Goal: Task Accomplishment & Management: Manage account settings

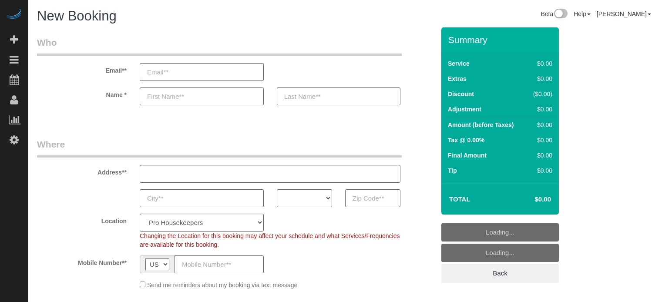
select select "4"
select select "number:9"
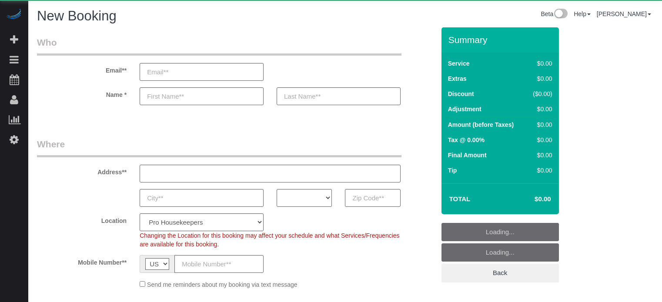
select select "number:9"
select select "object:1057"
select select "4"
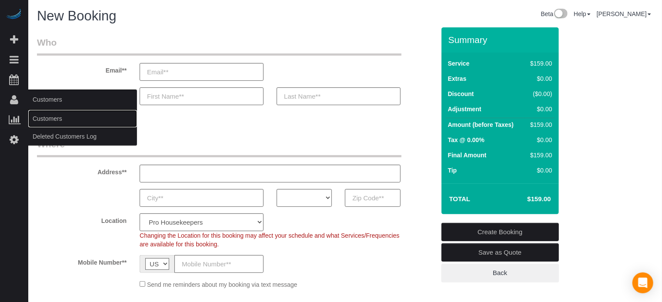
click at [51, 117] on link "Customers" at bounding box center [82, 118] width 109 height 17
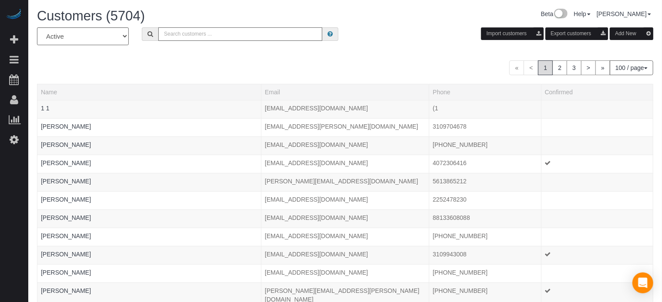
paste input "William Giesecke"
click at [228, 29] on input "William Giesecke" at bounding box center [240, 33] width 164 height 13
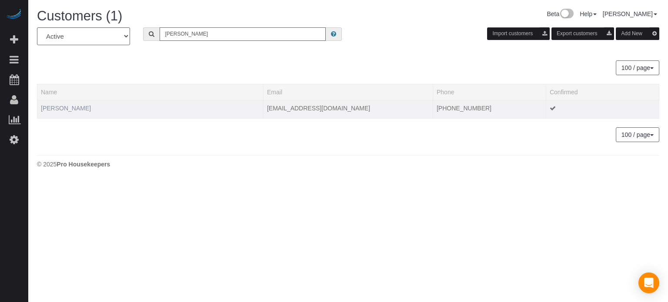
type input "William Giesecke"
click at [79, 103] on td "William Giesecke" at bounding box center [150, 109] width 226 height 18
click at [80, 106] on link "[PERSON_NAME]" at bounding box center [66, 108] width 50 height 7
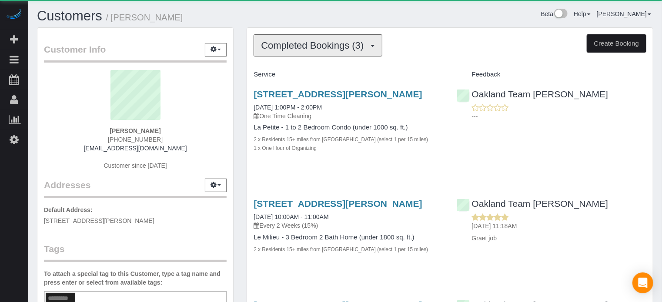
click at [297, 47] on span "Completed Bookings (3)" at bounding box center [314, 45] width 107 height 11
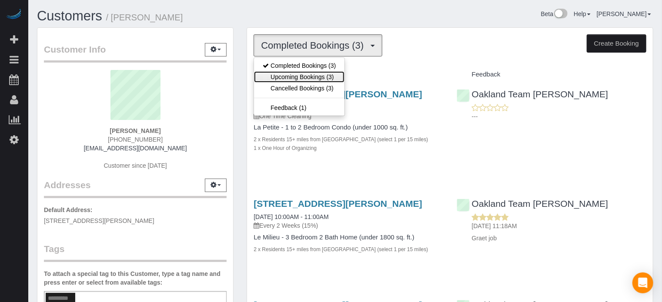
click at [303, 71] on link "Upcoming Bookings (3)" at bounding box center [299, 76] width 91 height 11
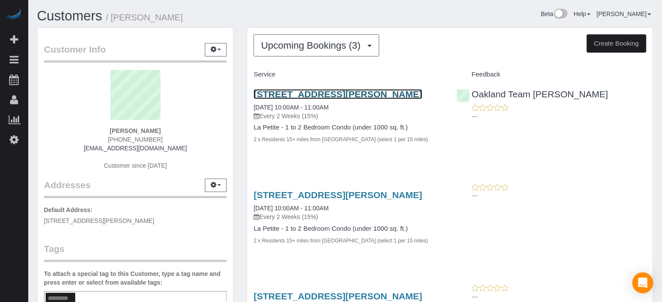
click at [328, 92] on link "[STREET_ADDRESS][PERSON_NAME]" at bounding box center [338, 94] width 168 height 10
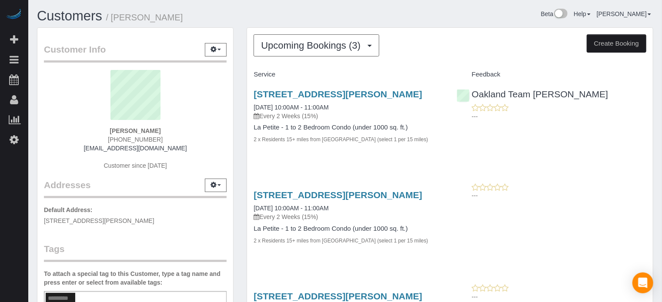
click at [365, 178] on div "Service Feedback 7204 Portofino Way At Championsgate, Davenport, FL 33896 09/12…" at bounding box center [450, 219] width 393 height 305
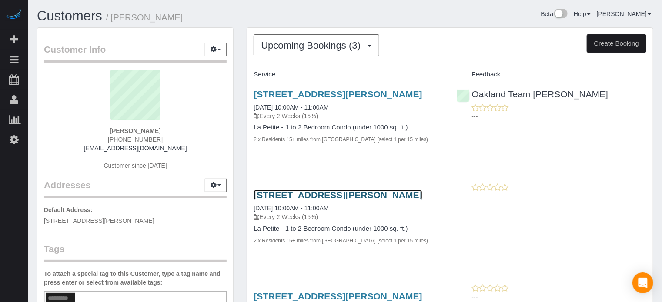
click at [363, 200] on link "[STREET_ADDRESS][PERSON_NAME]" at bounding box center [338, 195] width 168 height 10
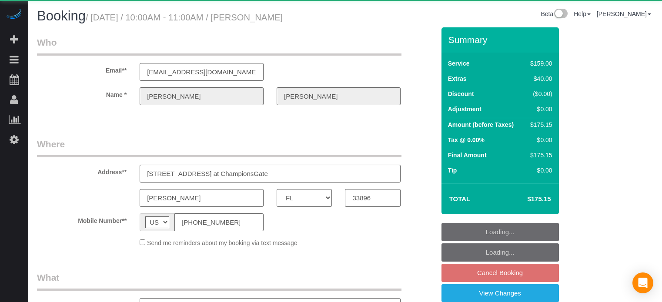
select select "FL"
select select "number:9"
select select "object:1237"
select select "4"
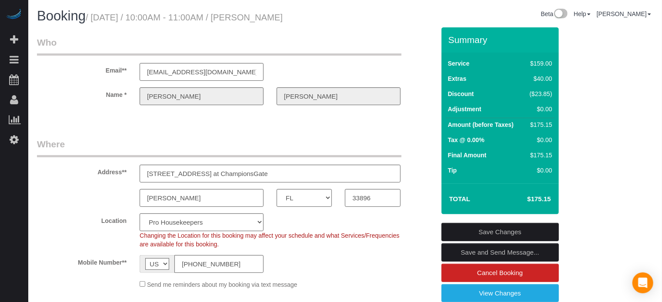
click at [418, 159] on div "Address** 7204 Portofino Way at ChampionsGate" at bounding box center [235, 160] width 411 height 45
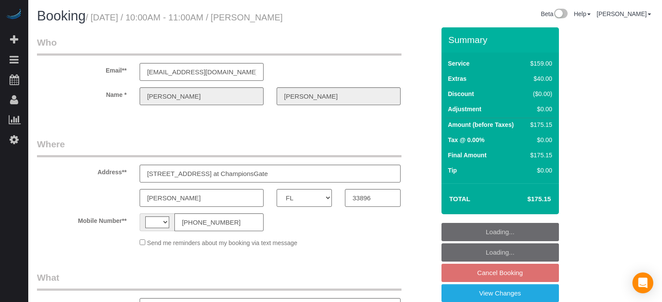
select select "FL"
select select "string:US"
select select "object:1097"
select select "string:fspay-afea1c4f-2bc7-4d50-8fc9-0921bab4ab1e"
select select "number:9"
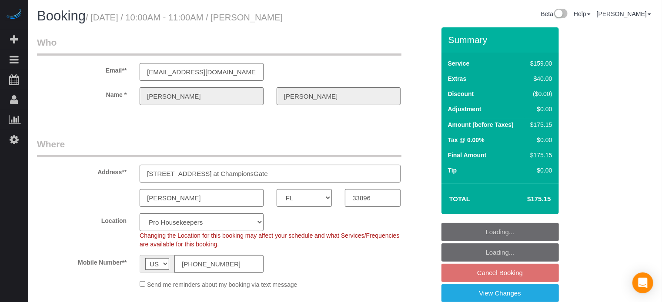
select select "4"
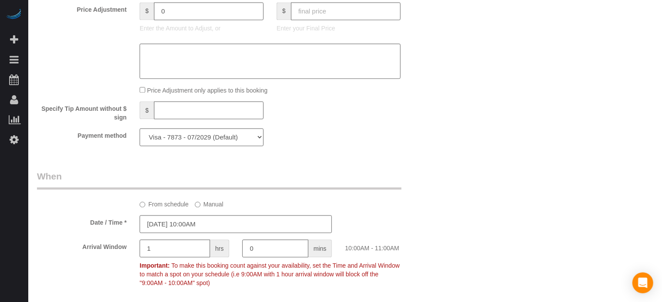
scroll to position [950, 0]
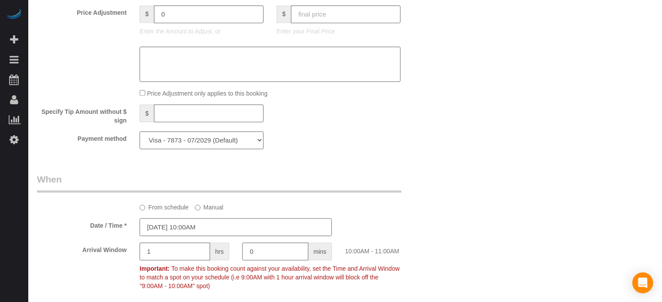
click at [214, 236] on input "09/22/2025 10:00AM" at bounding box center [236, 227] width 192 height 18
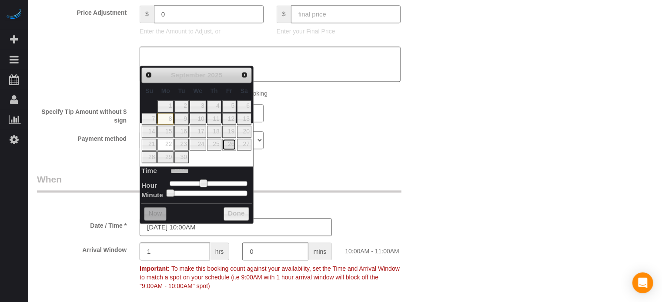
click at [234, 144] on link "26" at bounding box center [229, 145] width 14 height 12
type input "09/26/2025 10:00AM"
click at [399, 144] on div "Payment method Visa - 7873 - 07/2029 (Default) Add Credit Card ─────────────── …" at bounding box center [235, 140] width 411 height 18
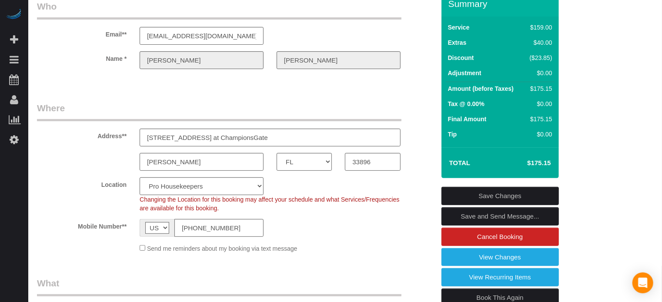
scroll to position [131, 0]
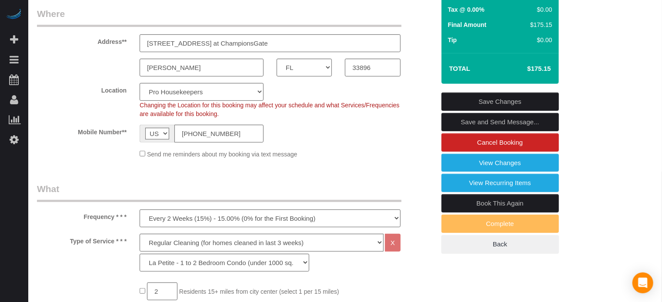
click at [497, 97] on link "Save Changes" at bounding box center [501, 102] width 118 height 18
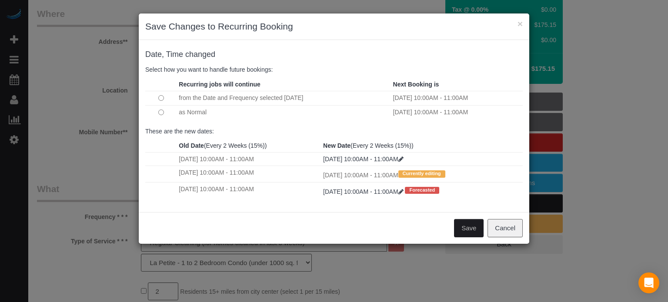
click at [185, 97] on td "from the Date and Frequency selected Today" at bounding box center [284, 98] width 214 height 14
click at [474, 229] on button "Save" at bounding box center [469, 228] width 30 height 18
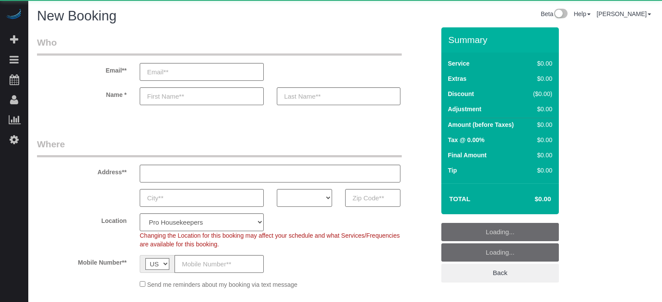
select select "number:9"
select select "object:1186"
select select "4"
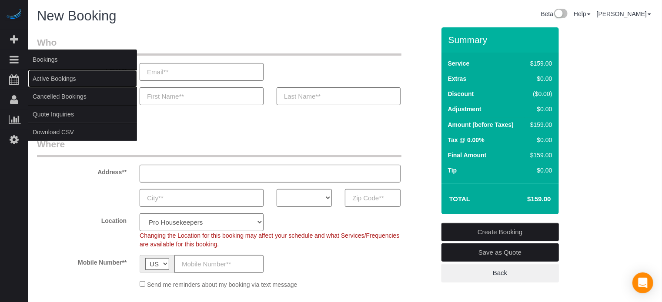
click at [43, 78] on link "Active Bookings" at bounding box center [82, 78] width 109 height 17
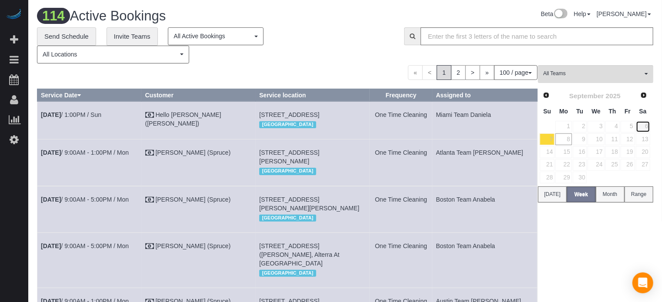
click at [649, 129] on link "6" at bounding box center [643, 127] width 14 height 12
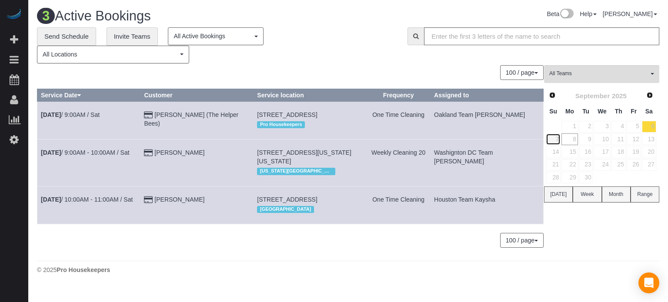
click at [557, 139] on link "7" at bounding box center [553, 140] width 15 height 12
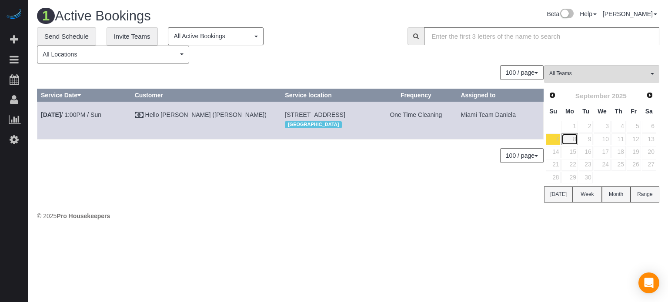
click at [576, 139] on link "8" at bounding box center [570, 140] width 16 height 12
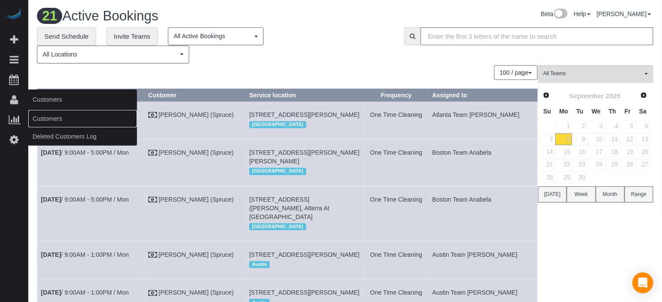
click at [44, 120] on link "Customers" at bounding box center [82, 118] width 109 height 17
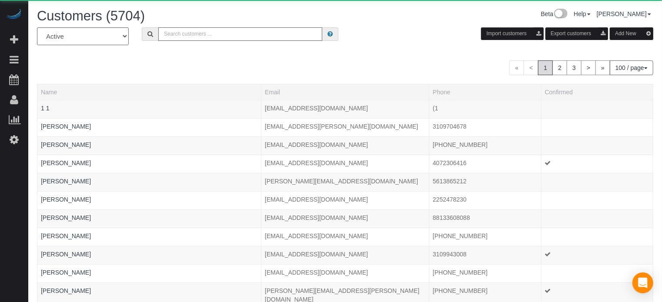
click at [193, 34] on input "text" at bounding box center [240, 33] width 164 height 13
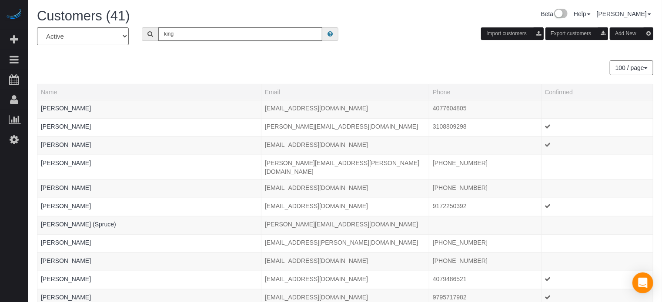
type input "king"
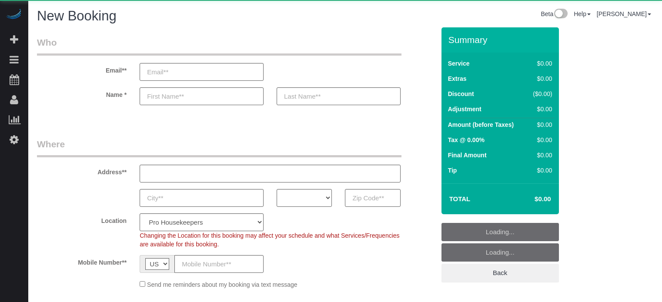
select select "number:9"
select select "object:1186"
select select "4"
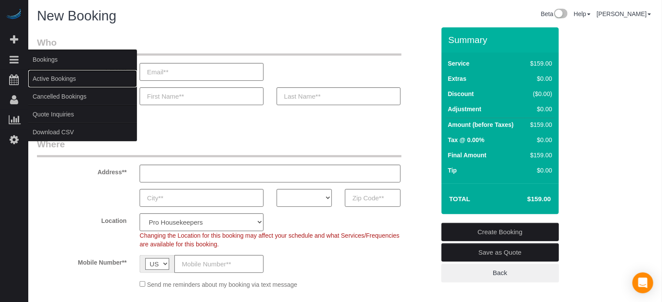
click at [42, 83] on link "Active Bookings" at bounding box center [82, 78] width 109 height 17
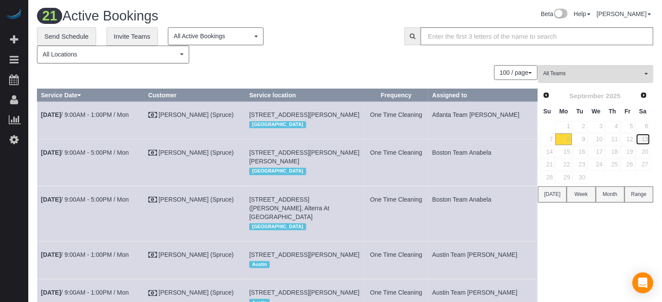
click at [645, 140] on link "13" at bounding box center [643, 140] width 14 height 12
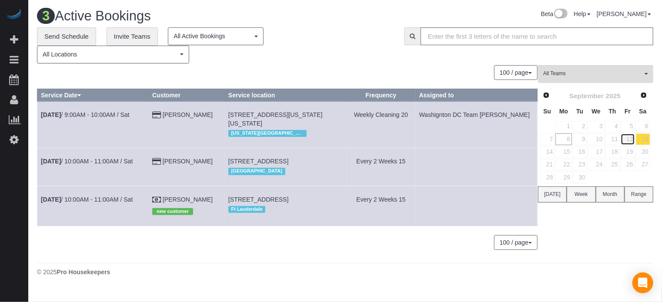
click at [634, 140] on link "12" at bounding box center [628, 140] width 14 height 12
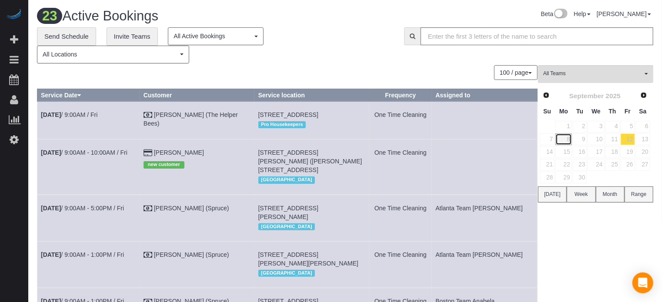
click at [564, 137] on link "8" at bounding box center [564, 140] width 16 height 12
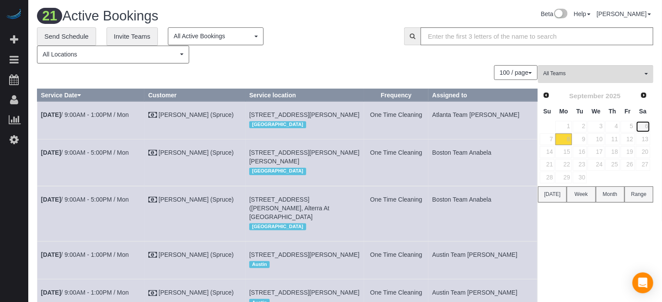
click at [645, 126] on link "6" at bounding box center [643, 127] width 14 height 12
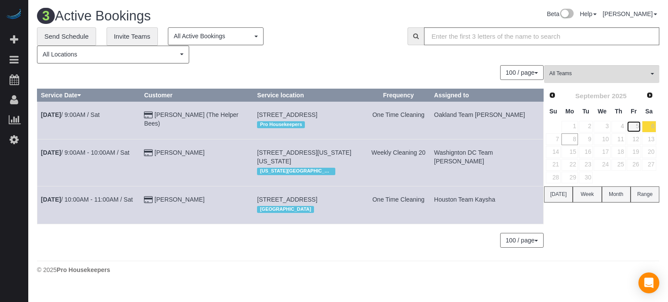
click at [637, 125] on link "5" at bounding box center [634, 127] width 14 height 12
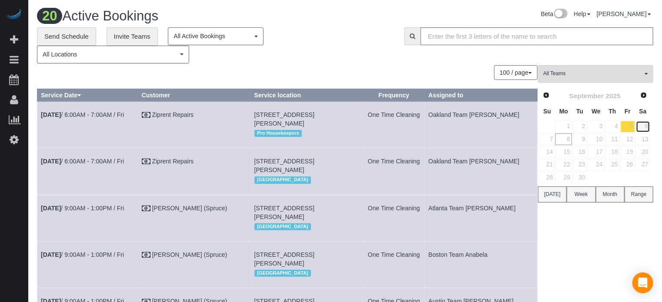
click at [642, 124] on link "6" at bounding box center [643, 127] width 14 height 12
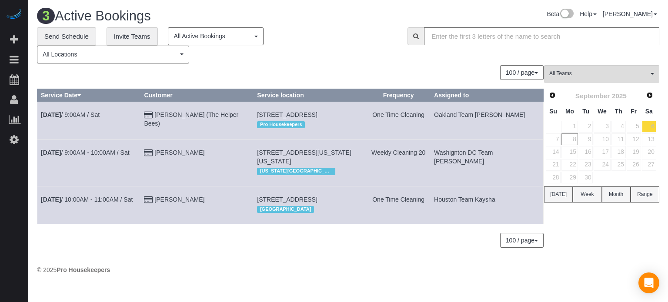
click at [232, 82] on div "0 Bookings found. We couldn't find any bookings that matched your search. Creat…" at bounding box center [290, 160] width 507 height 191
click at [252, 238] on div "0 Bookings found. We couldn't find any bookings that matched your search. Creat…" at bounding box center [290, 160] width 507 height 191
click at [560, 138] on link "7" at bounding box center [553, 140] width 15 height 12
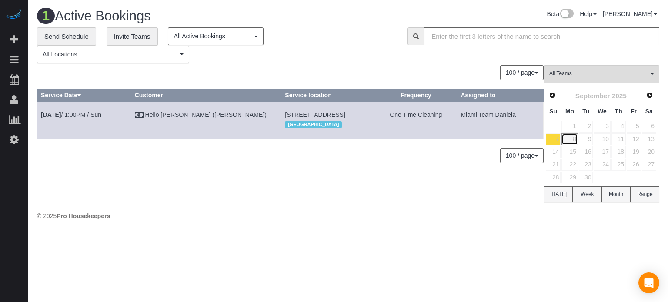
click at [568, 140] on link "8" at bounding box center [570, 140] width 16 height 12
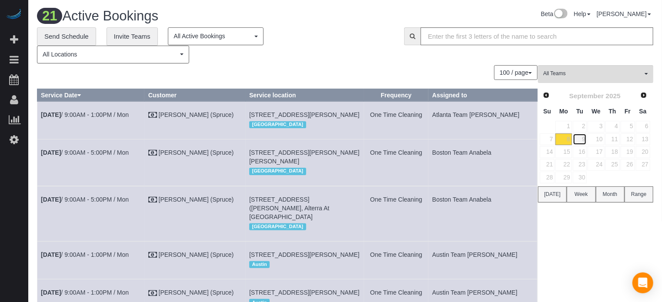
click at [584, 138] on link "9" at bounding box center [580, 140] width 14 height 12
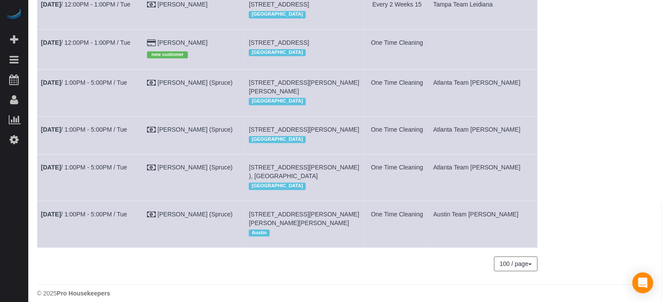
scroll to position [1010, 0]
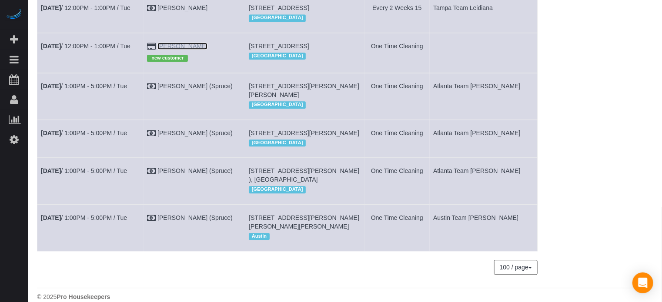
click at [176, 50] on link "[PERSON_NAME]" at bounding box center [183, 46] width 50 height 7
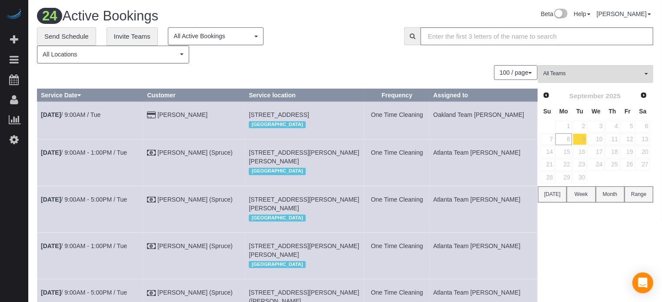
scroll to position [21, 0]
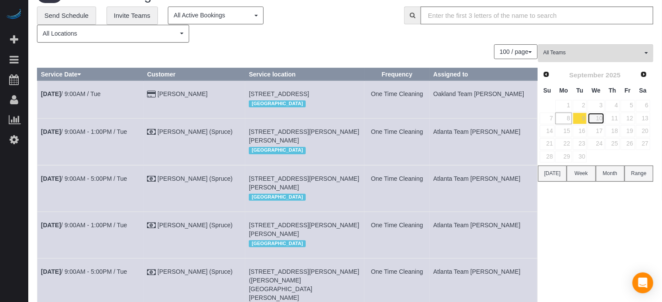
click at [597, 118] on link "10" at bounding box center [596, 119] width 17 height 12
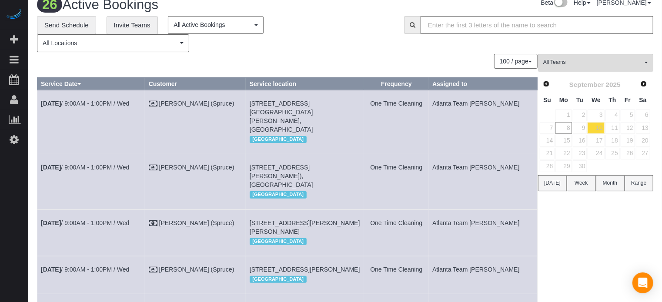
scroll to position [0, 0]
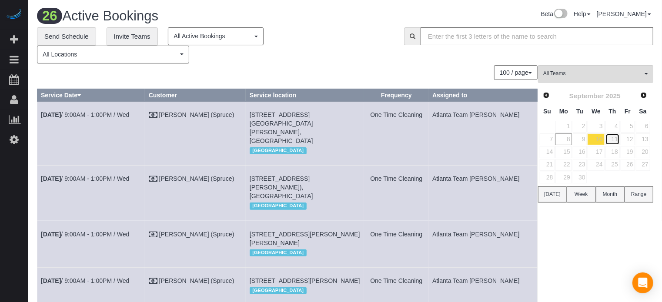
click at [617, 140] on link "11" at bounding box center [613, 140] width 14 height 12
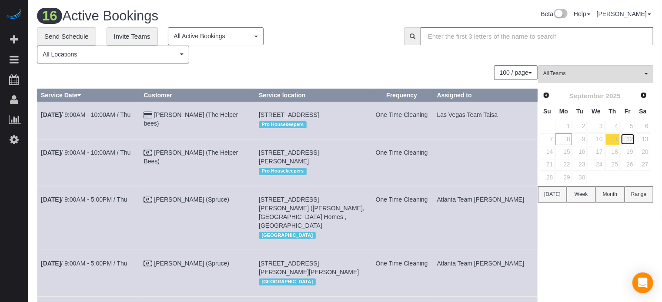
click at [627, 140] on link "12" at bounding box center [628, 140] width 14 height 12
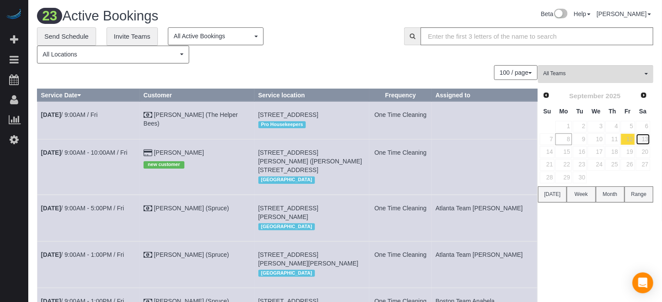
click at [648, 137] on link "13" at bounding box center [643, 140] width 14 height 12
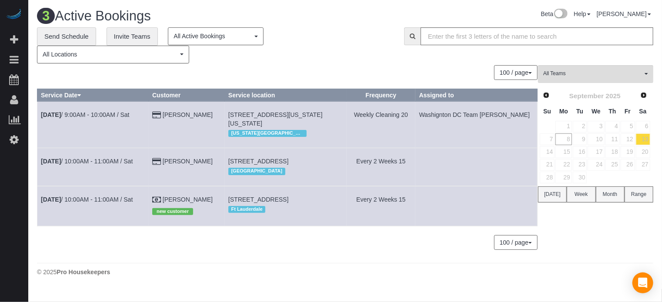
scroll to position [11, 0]
click at [551, 146] on link "14" at bounding box center [547, 152] width 15 height 12
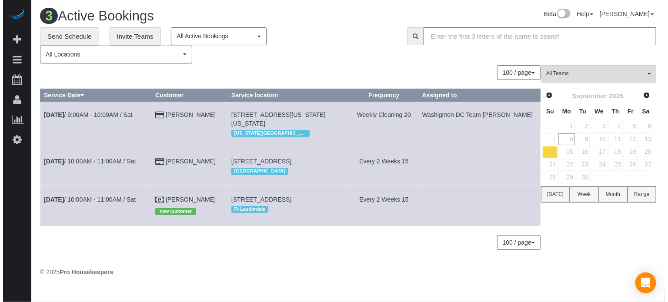
scroll to position [0, 0]
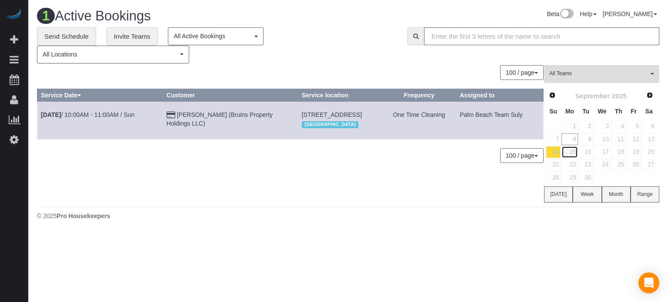
click at [573, 153] on link "15" at bounding box center [570, 152] width 16 height 12
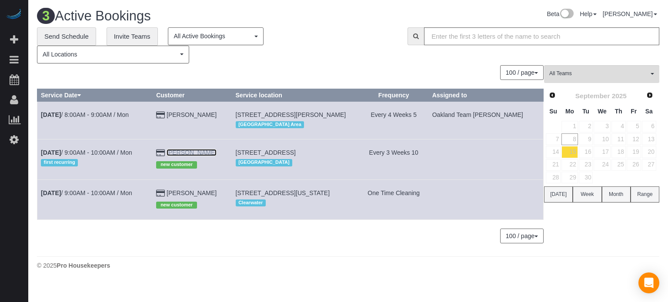
click at [197, 152] on link "Vita Yang" at bounding box center [192, 152] width 50 height 7
click at [201, 193] on link "Brian Campbell" at bounding box center [192, 193] width 50 height 7
click at [201, 154] on link "[PERSON_NAME]" at bounding box center [192, 152] width 50 height 7
click at [210, 193] on link "Brian Campbell" at bounding box center [192, 193] width 50 height 7
click at [195, 190] on link "Brian Campbell" at bounding box center [192, 193] width 50 height 7
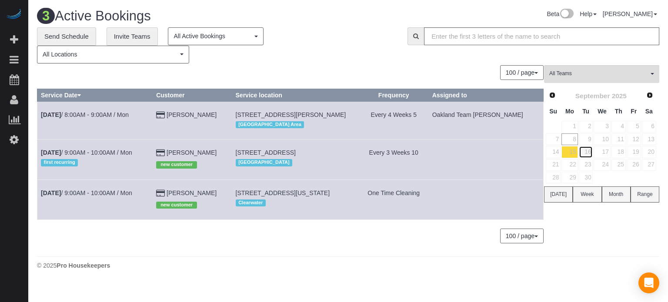
click at [589, 151] on link "16" at bounding box center [586, 152] width 14 height 12
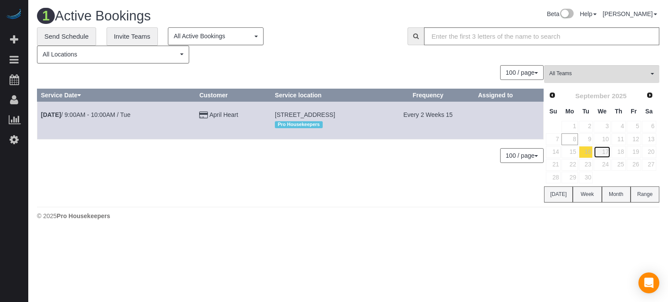
click at [606, 153] on link "17" at bounding box center [602, 152] width 17 height 12
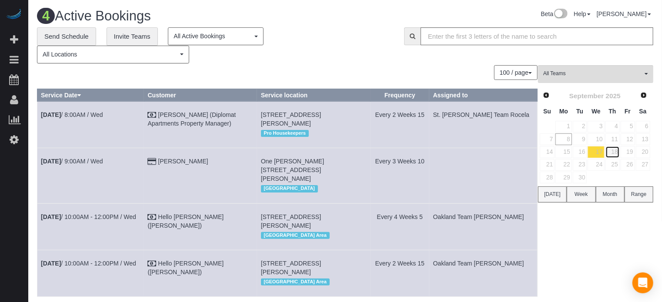
click at [615, 152] on link "18" at bounding box center [613, 152] width 14 height 12
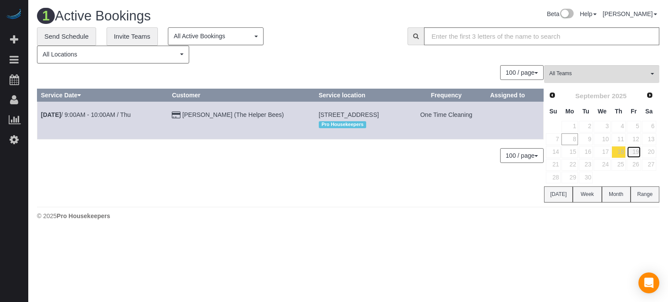
click at [633, 153] on link "19" at bounding box center [634, 152] width 14 height 12
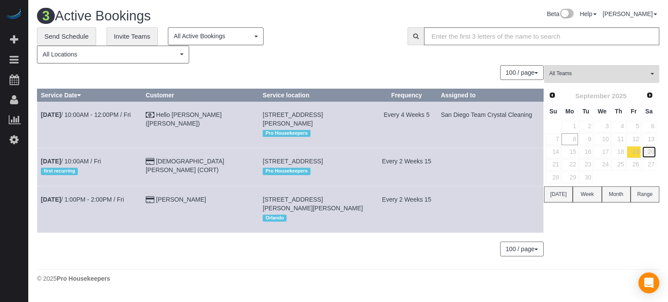
click at [649, 154] on link "20" at bounding box center [649, 152] width 14 height 12
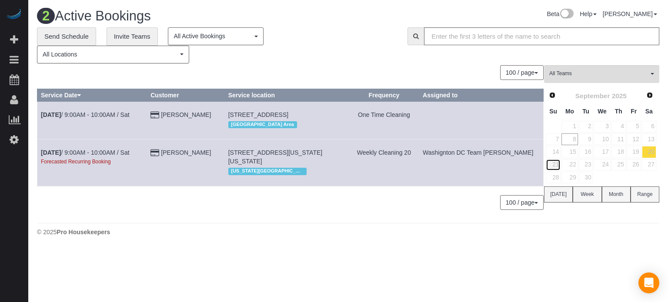
click at [551, 165] on link "21" at bounding box center [553, 165] width 15 height 12
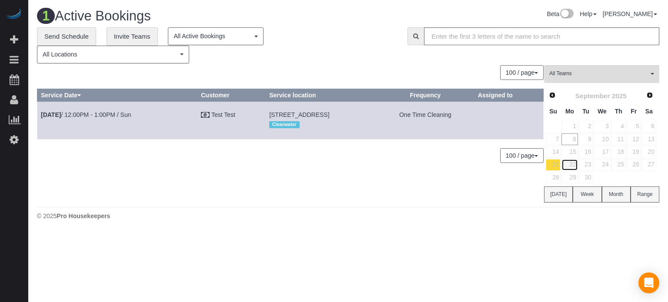
click at [573, 167] on link "22" at bounding box center [570, 165] width 16 height 12
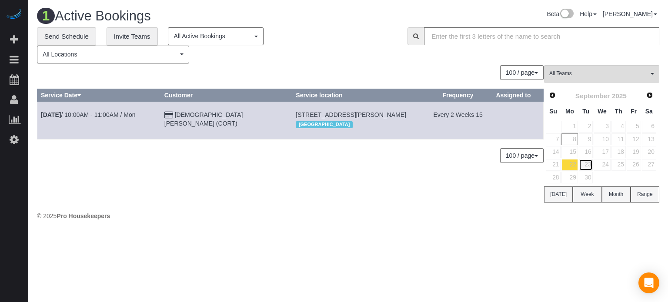
click at [588, 168] on link "23" at bounding box center [586, 165] width 14 height 12
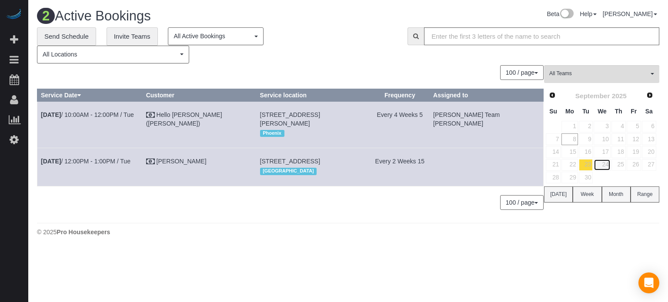
click at [604, 164] on link "24" at bounding box center [602, 165] width 17 height 12
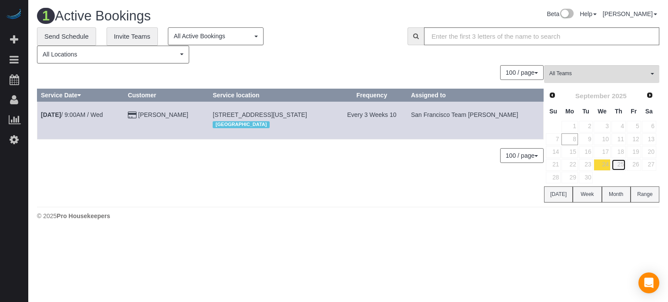
click at [617, 165] on link "25" at bounding box center [619, 165] width 14 height 12
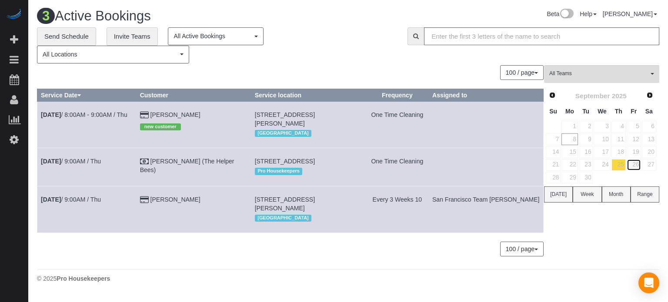
click at [635, 167] on link "26" at bounding box center [634, 165] width 14 height 12
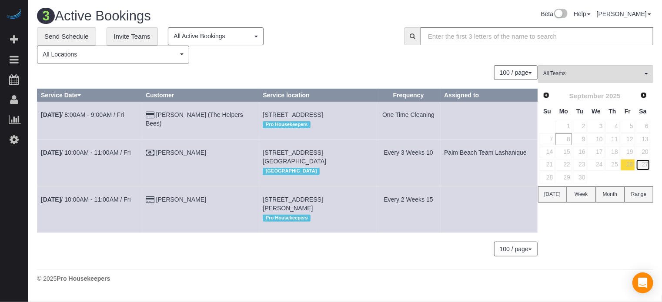
click at [648, 166] on link "27" at bounding box center [643, 165] width 14 height 12
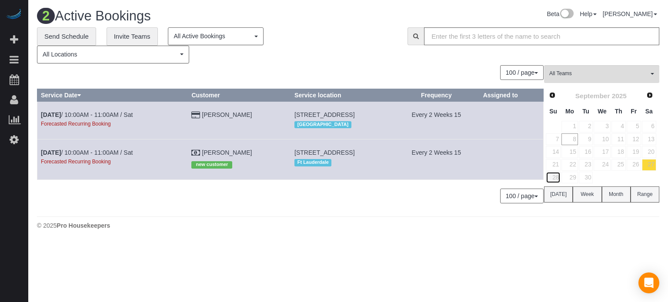
click at [555, 177] on link "28" at bounding box center [553, 178] width 15 height 12
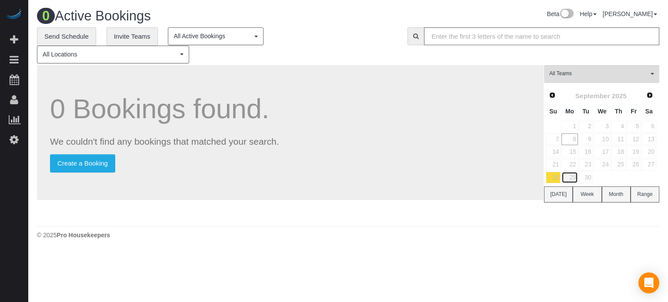
click at [571, 178] on link "29" at bounding box center [570, 178] width 16 height 12
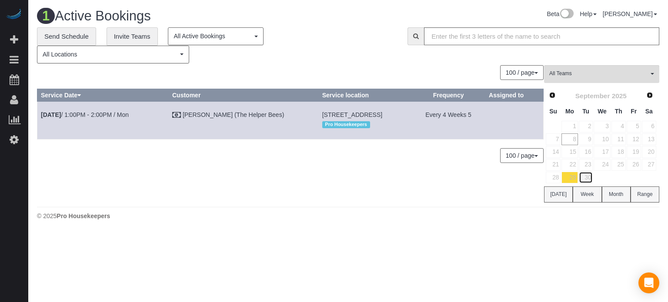
click at [588, 179] on link "30" at bounding box center [586, 178] width 14 height 12
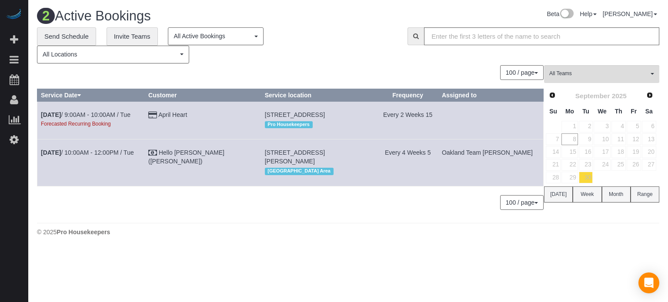
click at [299, 231] on div "2 Active Bookings Beta Help Help Docs Take a Tour Contact Support Edgar Uro My …" at bounding box center [348, 124] width 640 height 249
click at [21, 215] on div "Beta Add Booking Bookings Active Bookings Cancelled Bookings Quote Inquiries Do…" at bounding box center [14, 151] width 28 height 302
click at [97, 71] on div "100 / page 10 / page 20 / page 30 / page 40 / page 50 / page 100 / page" at bounding box center [290, 72] width 507 height 15
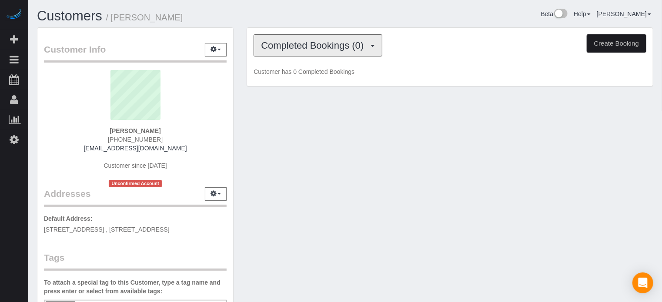
click at [345, 47] on span "Completed Bookings (0)" at bounding box center [314, 45] width 107 height 11
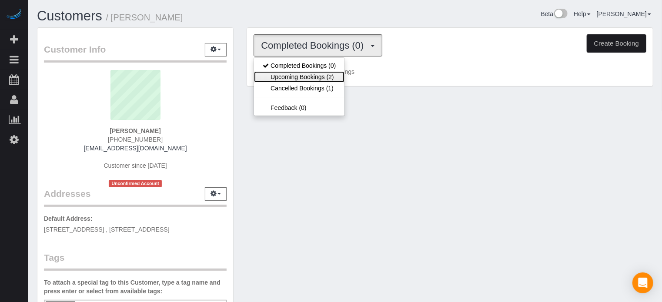
click at [331, 77] on link "Upcoming Bookings (2)" at bounding box center [299, 76] width 91 height 11
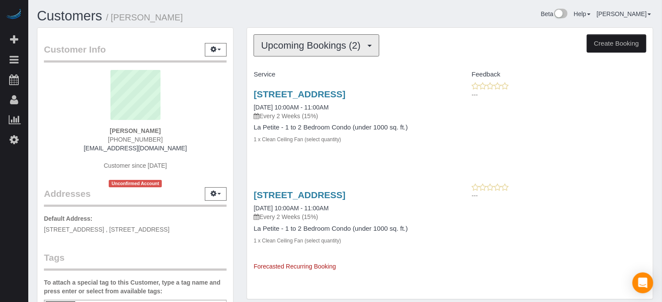
click at [324, 45] on span "Upcoming Bookings (2)" at bounding box center [313, 45] width 104 height 11
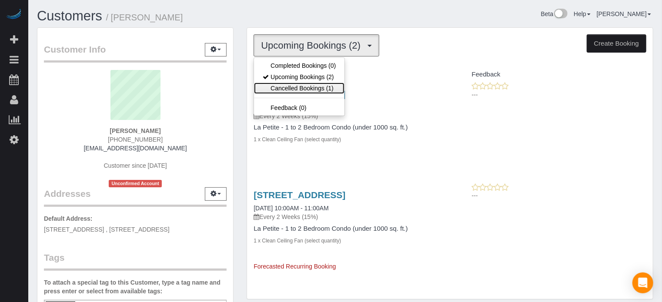
click at [299, 87] on link "Cancelled Bookings (1)" at bounding box center [299, 88] width 91 height 11
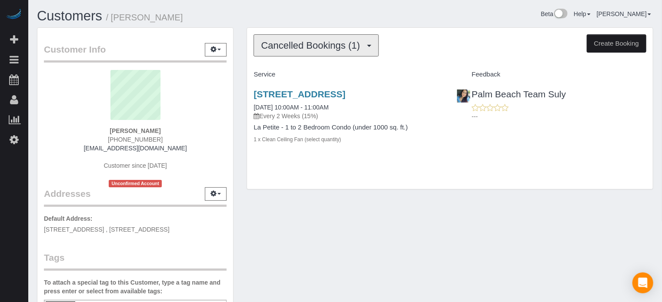
click at [330, 44] on span "Cancelled Bookings (1)" at bounding box center [312, 45] width 103 height 11
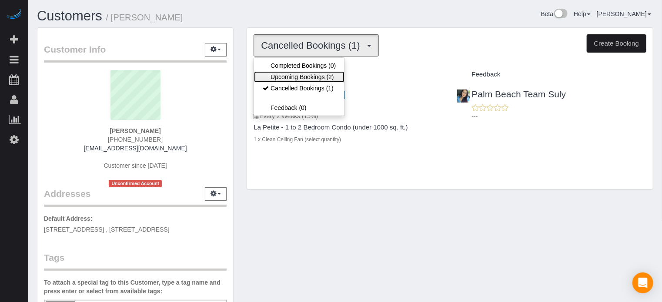
click at [318, 76] on link "Upcoming Bookings (2)" at bounding box center [299, 76] width 91 height 11
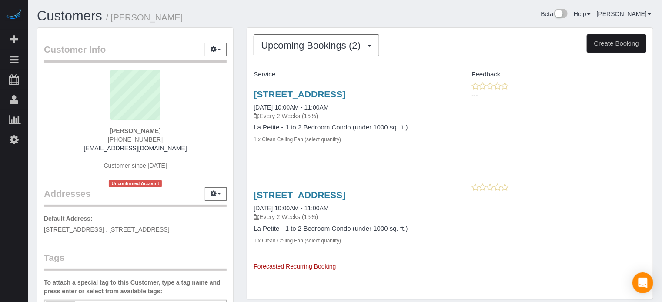
click at [240, 126] on div "Customer Info Edit Contact Info Send Message Email Preferences Special Sales Ta…" at bounding box center [135, 240] width 210 height 427
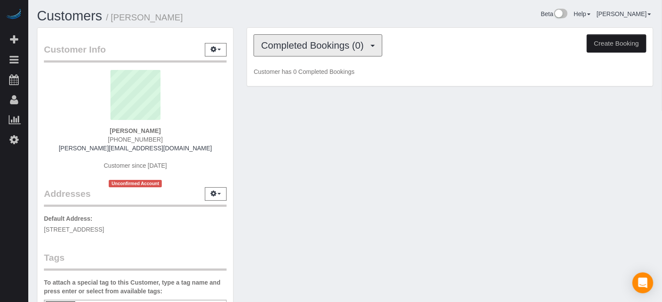
click at [309, 54] on button "Completed Bookings (0)" at bounding box center [318, 45] width 129 height 22
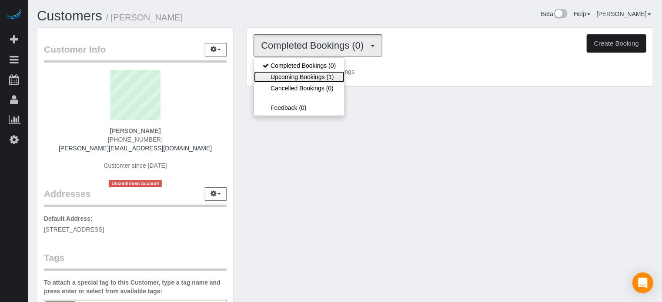
click at [309, 74] on link "Upcoming Bookings (1)" at bounding box center [299, 76] width 91 height 11
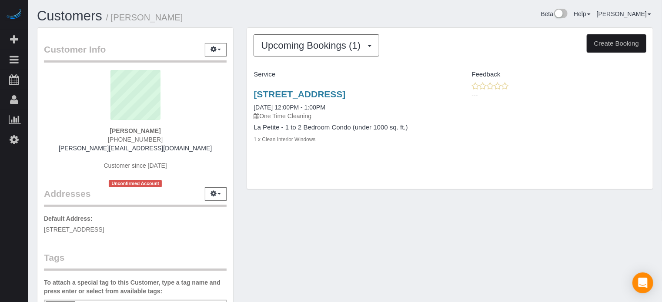
click at [328, 199] on div "Upcoming Bookings (1) Completed Bookings (0) Upcoming Bookings (1) Cancelled Bo…" at bounding box center [450, 112] width 420 height 171
click at [313, 91] on link "[STREET_ADDRESS]" at bounding box center [300, 94] width 92 height 10
click at [141, 18] on small "/ [PERSON_NAME]" at bounding box center [144, 18] width 77 height 10
drag, startPoint x: 176, startPoint y: 17, endPoint x: 116, endPoint y: 18, distance: 59.6
click at [116, 18] on h1 "Customers / [PERSON_NAME]" at bounding box center [188, 16] width 302 height 15
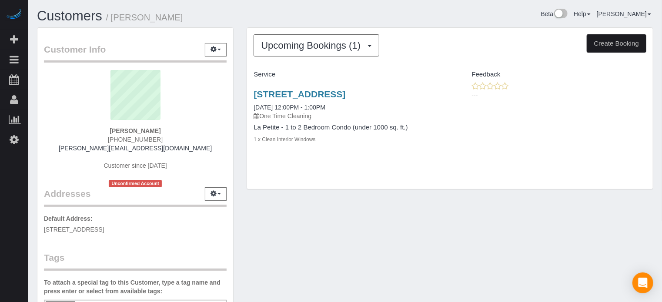
copy small "[PERSON_NAME]"
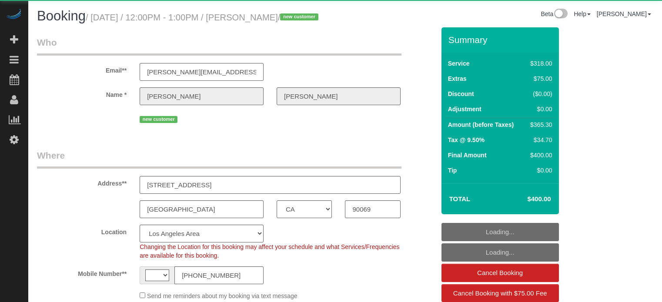
select select "CA"
select select "string:[GEOGRAPHIC_DATA]"
select select "object:805"
select select "5"
select select "spot1"
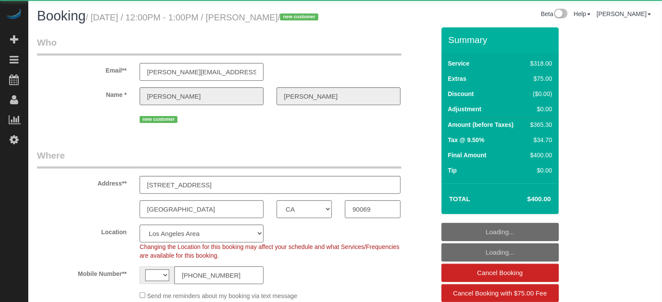
select select "number:9"
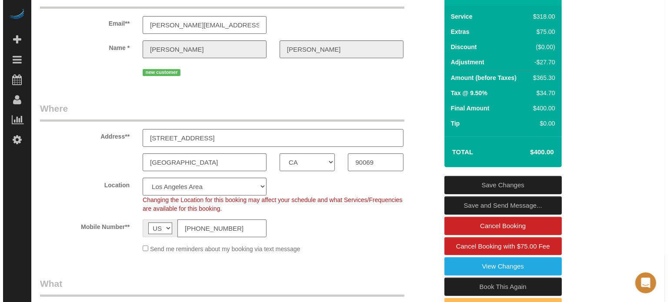
scroll to position [54, 0]
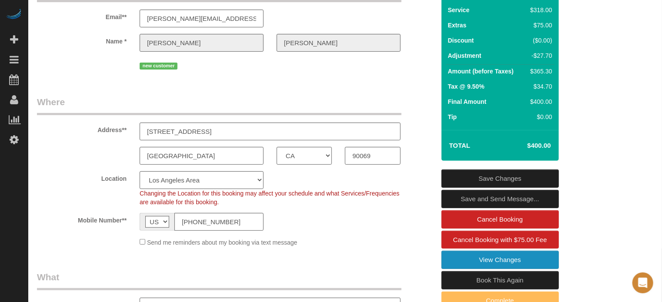
click at [454, 269] on link "View Changes" at bounding box center [501, 260] width 118 height 18
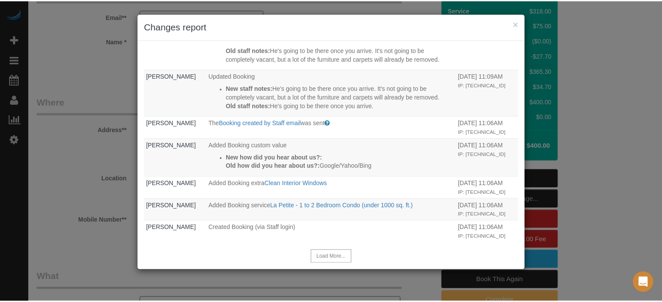
scroll to position [175, 0]
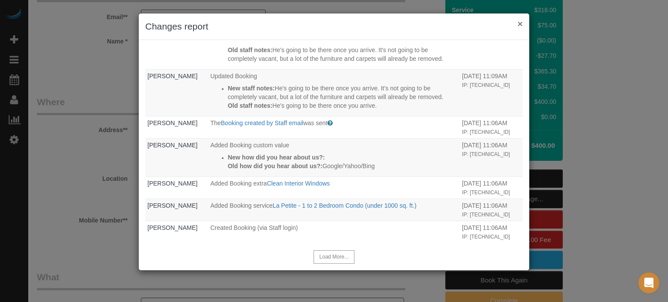
click at [518, 22] on div "× Changes report" at bounding box center [334, 26] width 391 height 27
click at [518, 22] on button "×" at bounding box center [520, 23] width 5 height 9
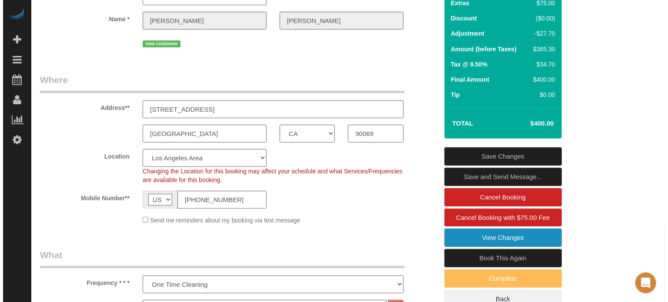
scroll to position [57, 0]
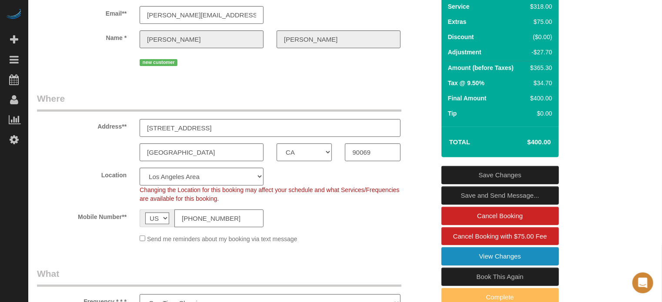
click at [463, 266] on link "View Changes" at bounding box center [501, 257] width 118 height 18
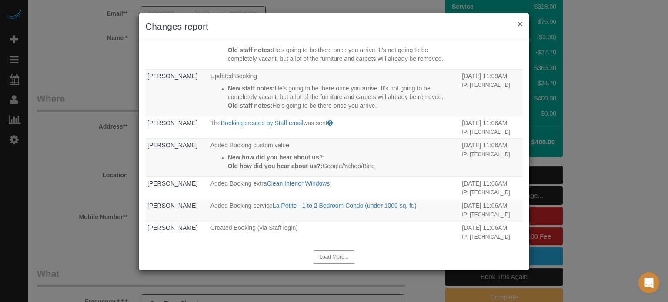
click at [522, 22] on button "×" at bounding box center [520, 23] width 5 height 9
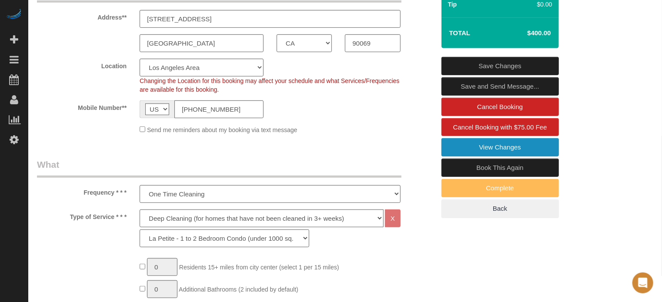
scroll to position [138, 0]
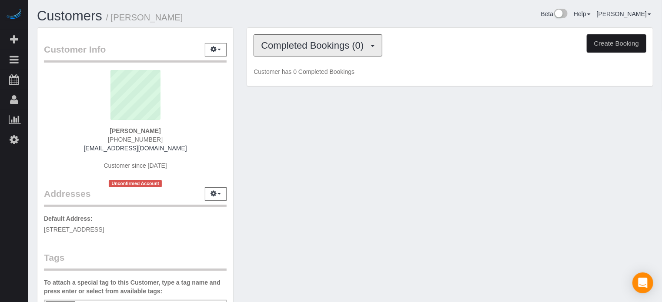
click at [298, 49] on span "Completed Bookings (0)" at bounding box center [314, 45] width 107 height 11
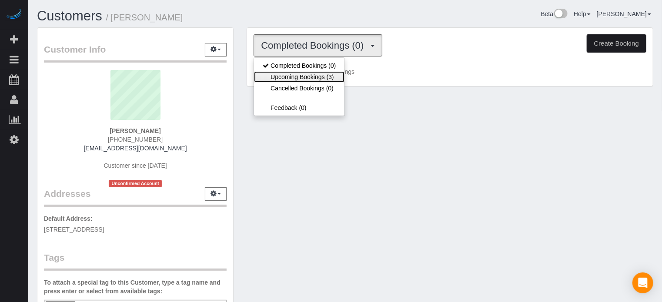
click at [305, 78] on link "Upcoming Bookings (3)" at bounding box center [299, 76] width 91 height 11
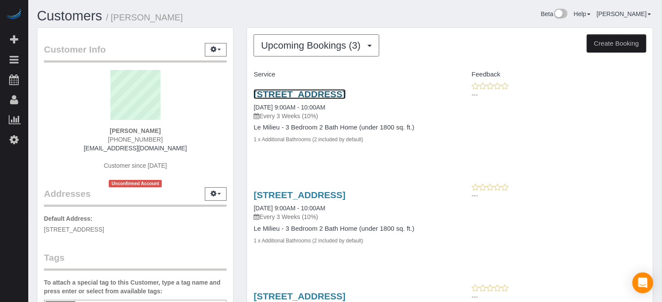
click at [292, 93] on link "[STREET_ADDRESS]" at bounding box center [300, 94] width 92 height 10
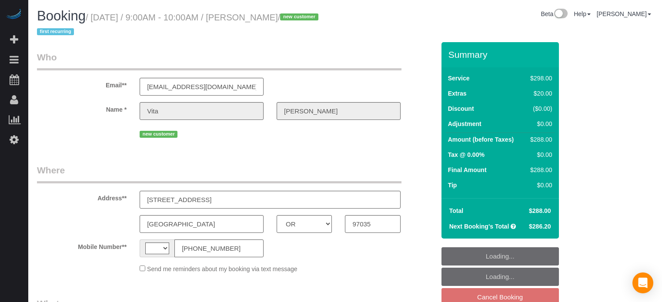
select select "OR"
select select "string:[GEOGRAPHIC_DATA]"
select select "object:601"
select select "number:9"
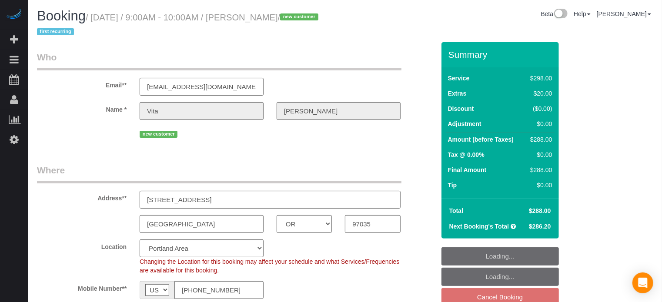
select select "object:660"
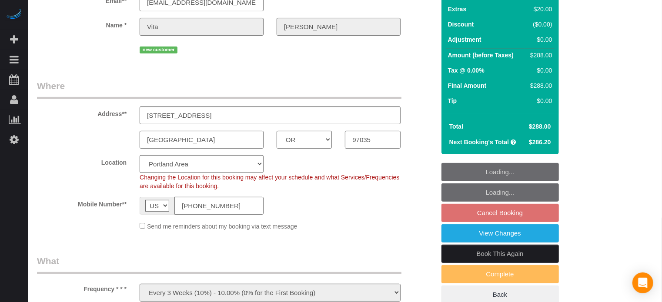
select select "spot2"
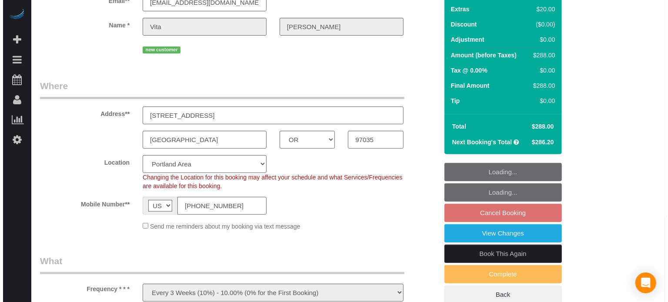
scroll to position [96, 0]
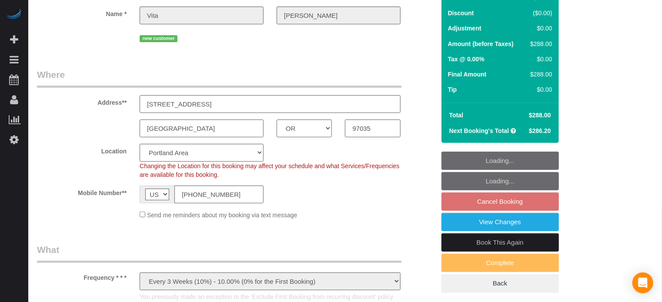
select select "5"
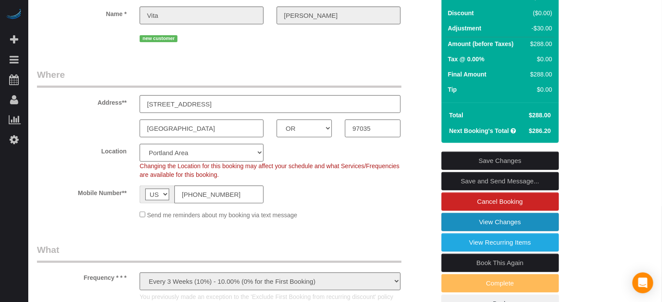
click at [456, 224] on link "View Changes" at bounding box center [501, 222] width 118 height 18
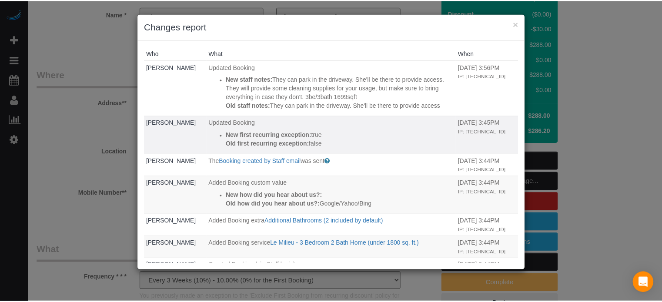
scroll to position [80, 0]
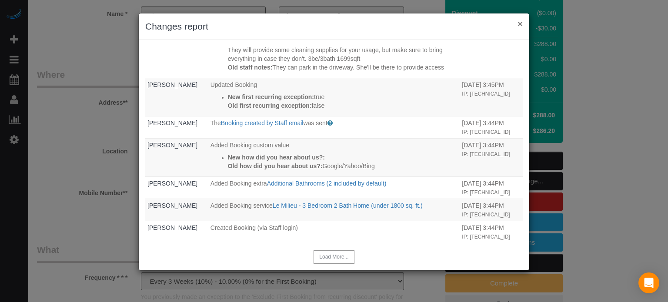
click at [520, 24] on button "×" at bounding box center [520, 23] width 5 height 9
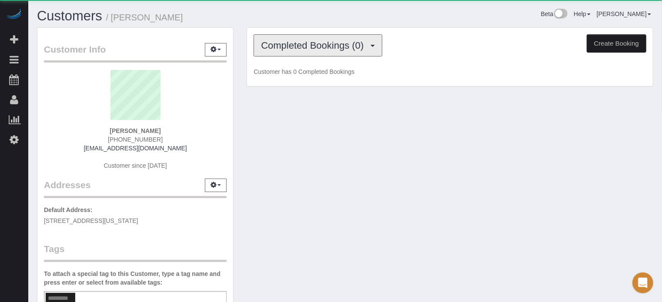
click at [296, 50] on button "Completed Bookings (0)" at bounding box center [318, 45] width 129 height 22
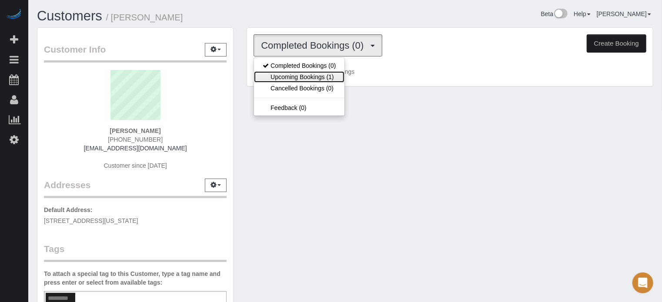
click at [302, 74] on link "Upcoming Bookings (1)" at bounding box center [299, 76] width 91 height 11
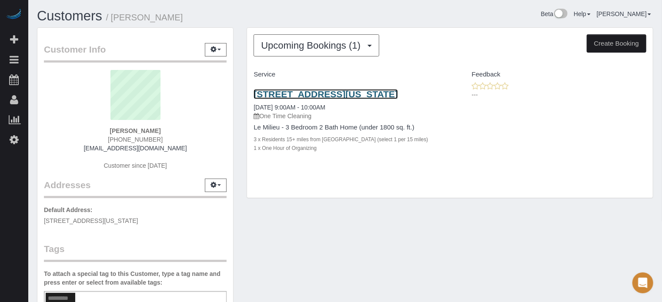
click at [283, 94] on link "1443 Vermont Ave, Tarpon Springs, FL 34689" at bounding box center [326, 94] width 144 height 10
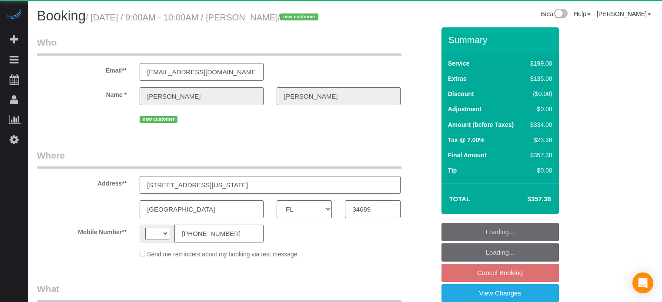
select select "FL"
select select "string:[GEOGRAPHIC_DATA]"
select select "object:591"
select select "string:fspay-3e728faa-19cd-4bbc-ad86-29f63e24f14a"
select select "number:9"
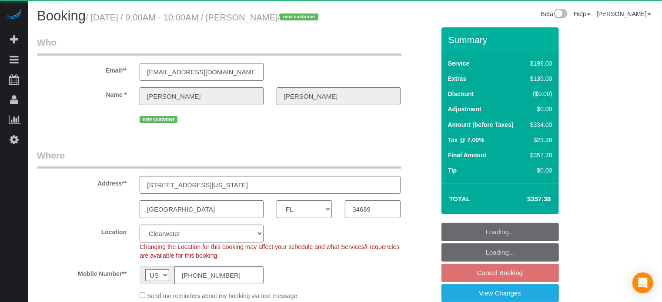
select select "object:830"
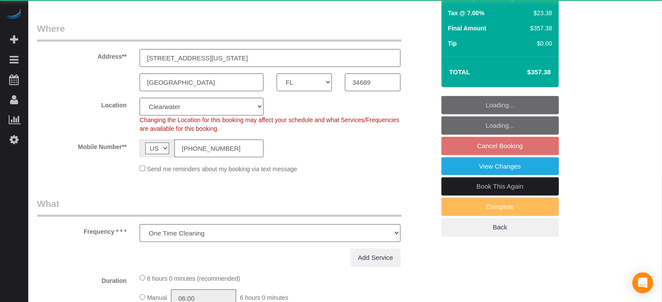
select select "4"
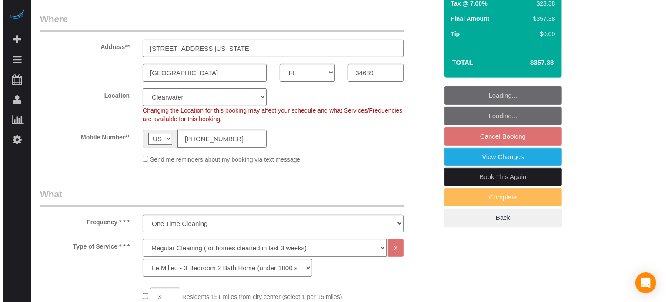
scroll to position [137, 0]
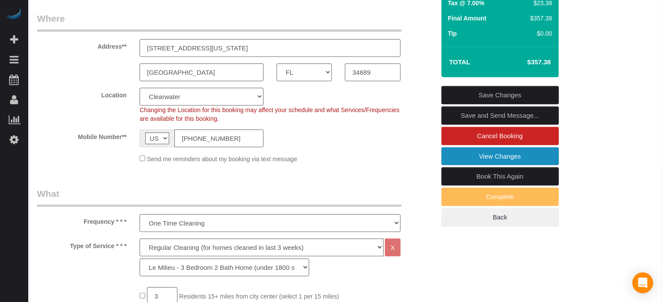
click at [463, 166] on link "View Changes" at bounding box center [501, 157] width 118 height 18
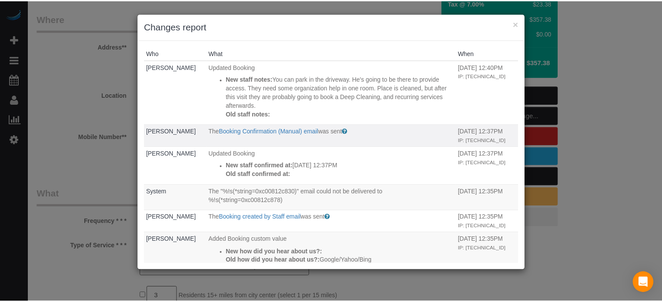
scroll to position [168, 0]
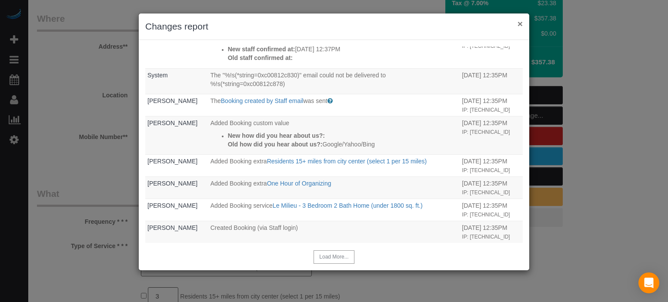
click at [521, 24] on button "×" at bounding box center [520, 23] width 5 height 9
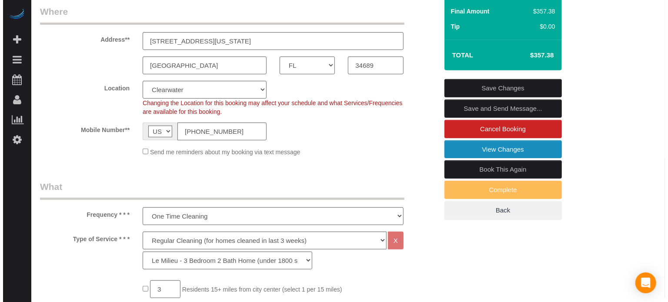
scroll to position [145, 0]
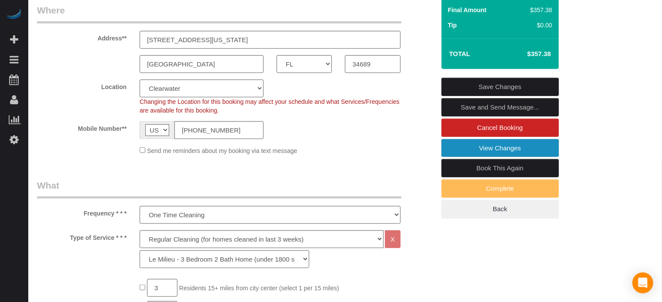
click at [454, 158] on link "View Changes" at bounding box center [501, 148] width 118 height 18
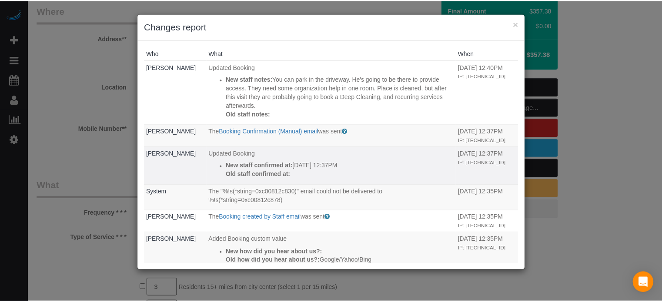
scroll to position [168, 0]
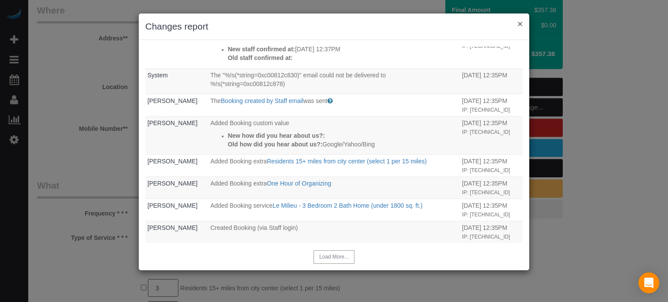
click at [521, 22] on button "×" at bounding box center [520, 23] width 5 height 9
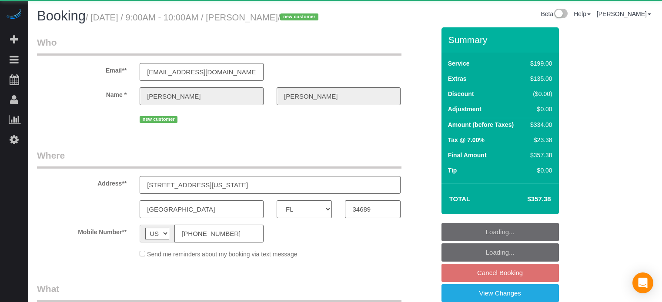
select select "FL"
select select "number:9"
select select "object:701"
select select "4"
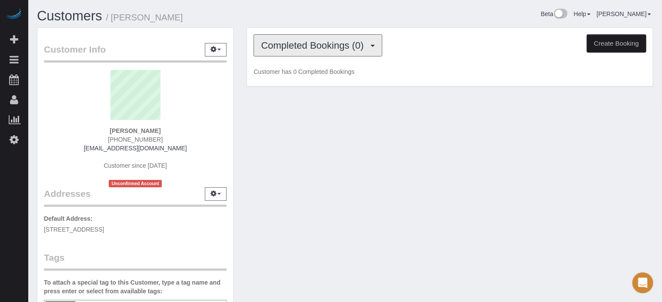
click at [285, 54] on button "Completed Bookings (0)" at bounding box center [318, 45] width 129 height 22
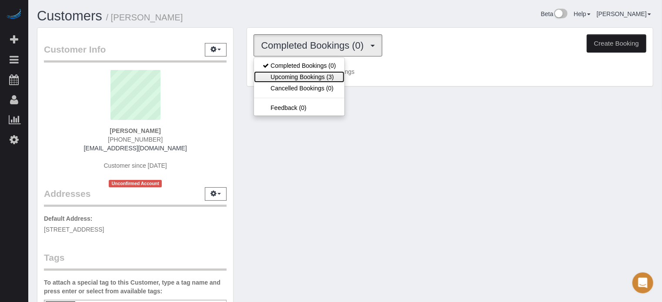
click at [306, 77] on link "Upcoming Bookings (3)" at bounding box center [299, 76] width 91 height 11
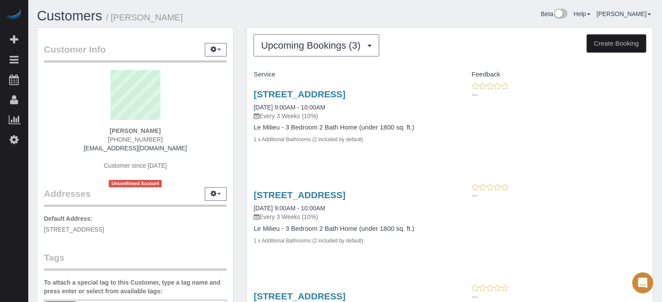
click at [145, 128] on strong "Vita Yang" at bounding box center [135, 131] width 51 height 7
copy div "Vita Yang"
click at [336, 91] on link "120 Kingsgate Rd, Lake Oswego, OR 97035" at bounding box center [300, 94] width 92 height 10
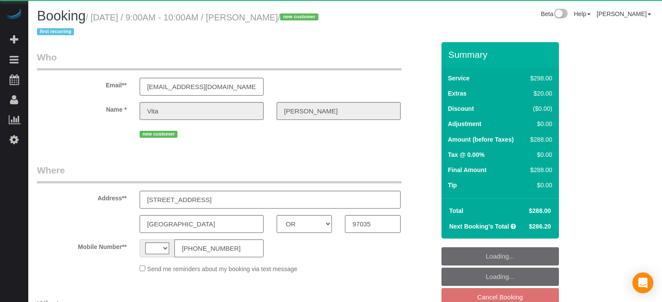
select select "OR"
select select "object:656"
select select "string:US"
select select "5"
select select "spot2"
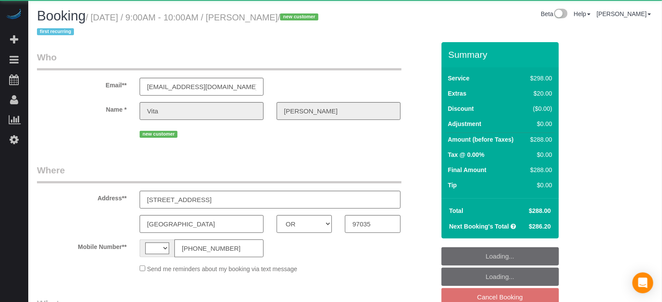
select select "number:9"
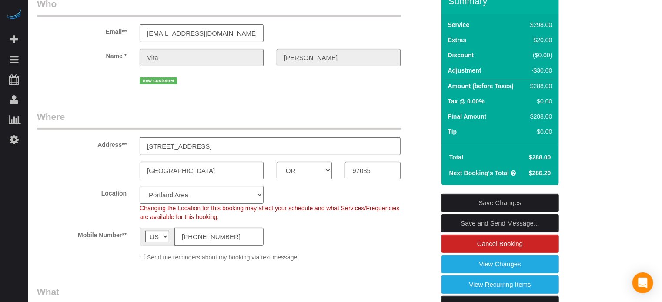
scroll to position [109, 0]
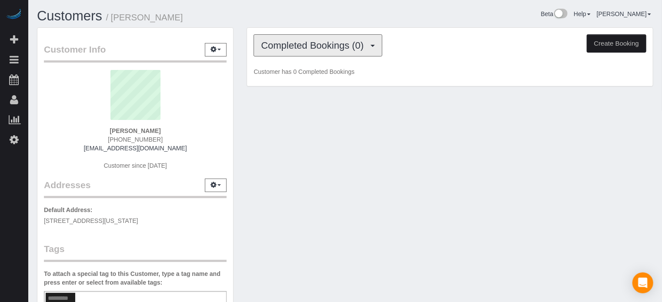
click at [289, 49] on span "Completed Bookings (0)" at bounding box center [314, 45] width 107 height 11
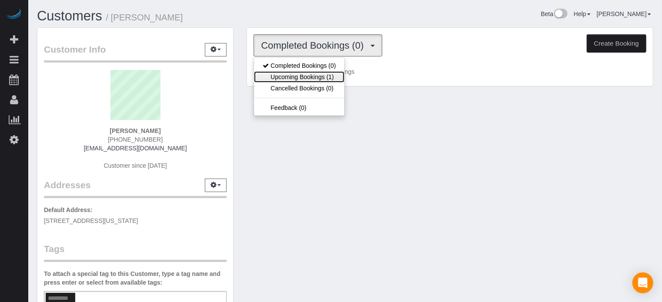
click at [300, 73] on link "Upcoming Bookings (1)" at bounding box center [299, 76] width 91 height 11
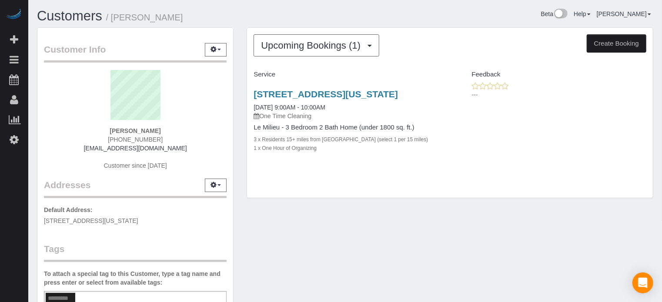
click at [135, 132] on strong "[PERSON_NAME]" at bounding box center [135, 131] width 51 height 7
copy div "[PERSON_NAME]"
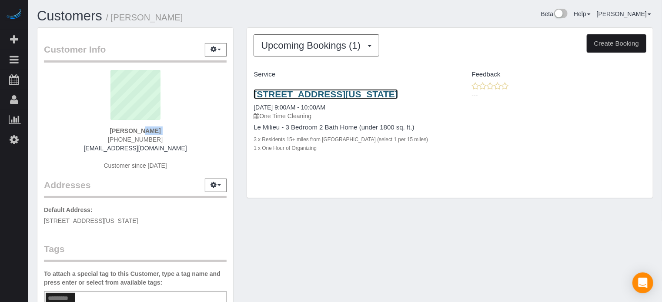
click at [263, 94] on link "[STREET_ADDRESS][US_STATE]" at bounding box center [326, 94] width 144 height 10
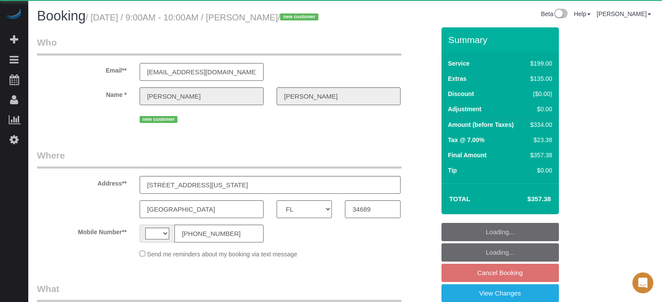
select select "FL"
select select "string:[GEOGRAPHIC_DATA]"
select select "object:591"
select select "string:fspay-3e728faa-19cd-4bbc-ad86-29f63e24f14a"
select select "number:9"
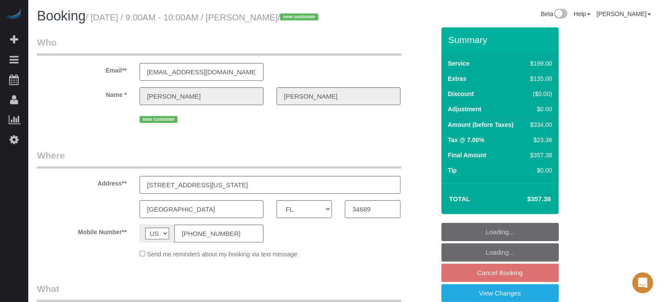
select select "4"
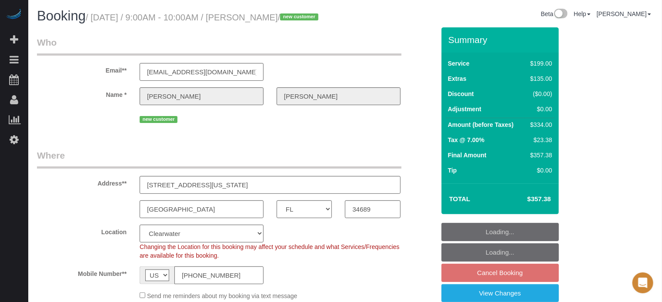
select select "object:830"
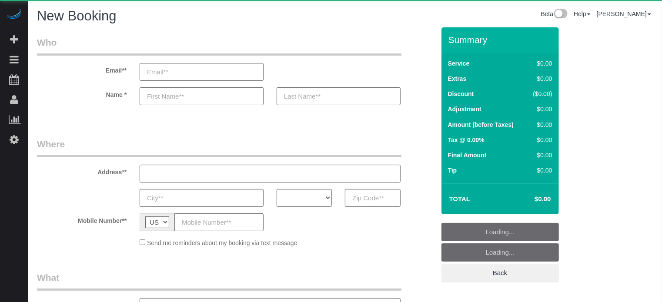
select select "object:602"
select select "number:9"
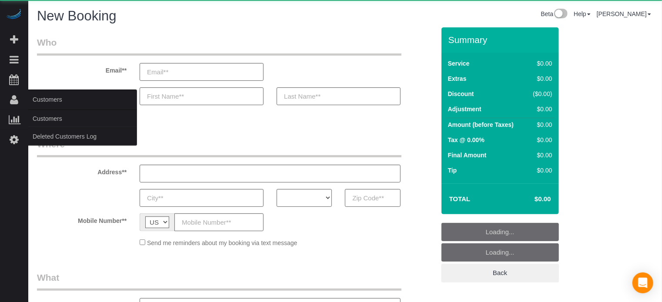
select select "object:1186"
select select "4"
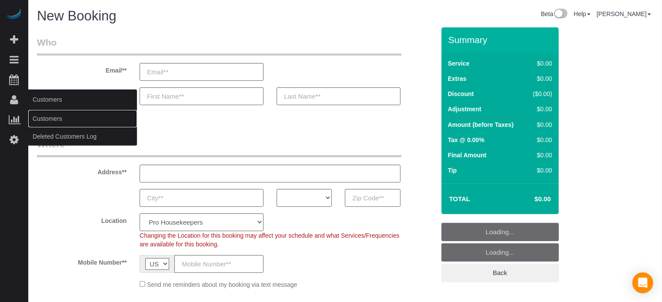
click at [47, 118] on link "Customers" at bounding box center [82, 118] width 109 height 17
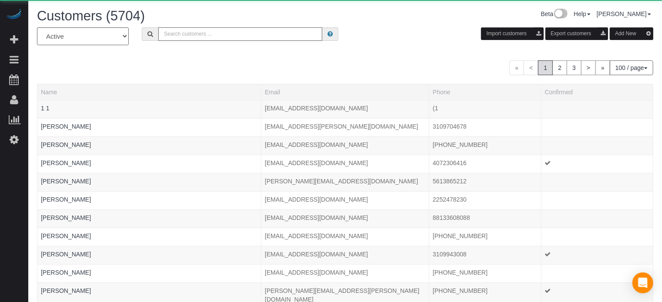
click at [205, 38] on input "text" at bounding box center [240, 33] width 164 height 13
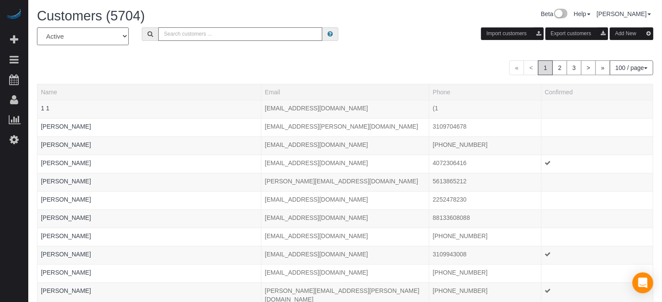
paste input "[PERSON_NAME]"
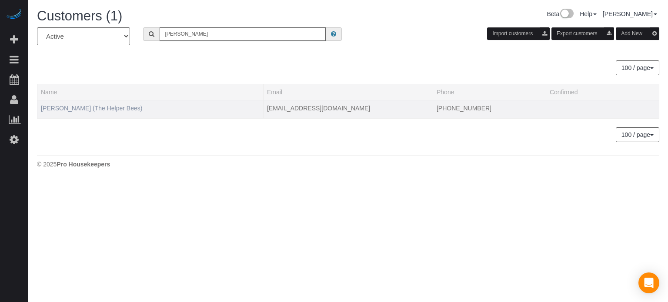
type input "[PERSON_NAME]"
click at [140, 105] on link "[PERSON_NAME] (The Helper Bees)" at bounding box center [91, 108] width 101 height 7
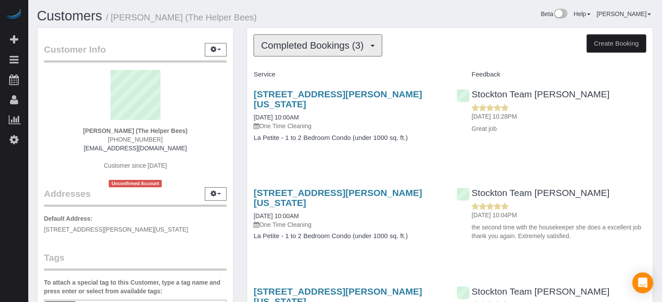
click at [319, 42] on span "Completed Bookings (3)" at bounding box center [314, 45] width 107 height 11
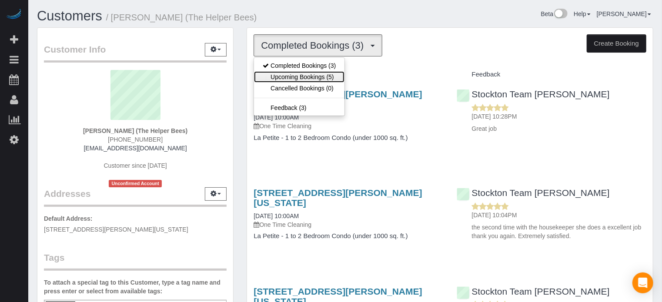
click at [307, 74] on link "Upcoming Bookings (5)" at bounding box center [299, 76] width 91 height 11
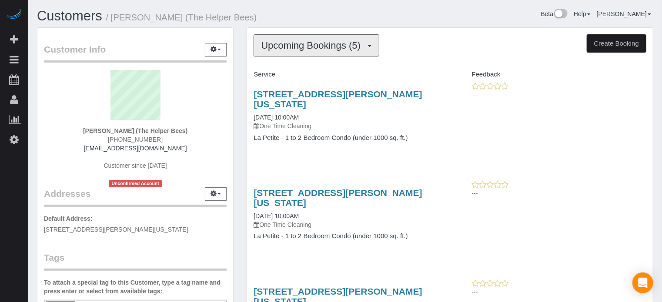
click at [313, 50] on span "Upcoming Bookings (5)" at bounding box center [313, 45] width 104 height 11
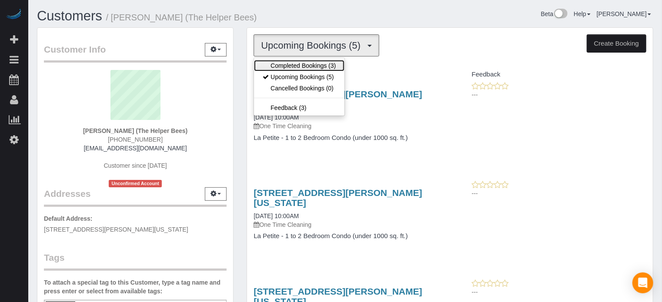
click at [306, 64] on link "Completed Bookings (3)" at bounding box center [299, 65] width 91 height 11
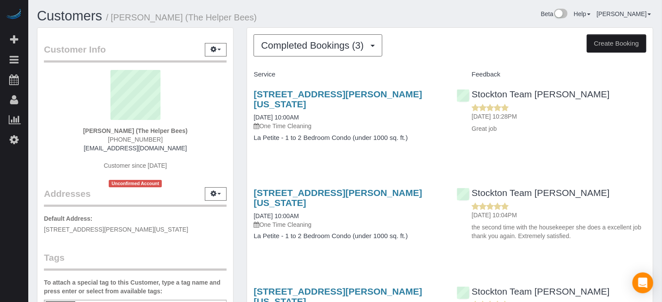
click at [241, 117] on div "Completed Bookings (3) Completed Bookings (3) Upcoming Bookings (5) Cancelled B…" at bounding box center [450, 210] width 420 height 366
click at [239, 154] on div "Customer Info Edit Contact Info Send Message Email Preferences Special Sales Ta…" at bounding box center [135, 242] width 210 height 430
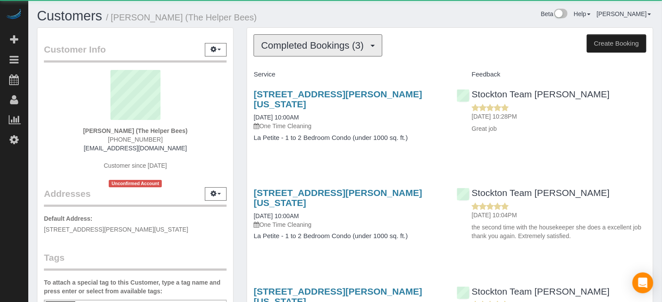
click at [312, 51] on button "Completed Bookings (3)" at bounding box center [318, 45] width 129 height 22
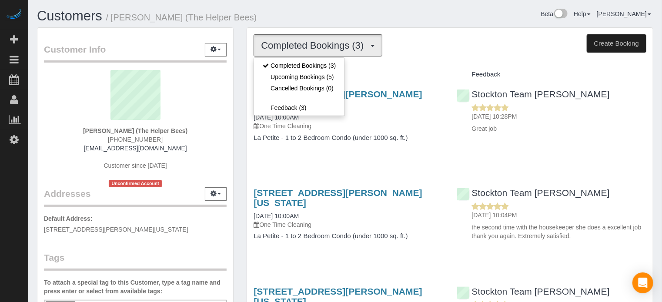
click at [241, 46] on div "Completed Bookings (3) Completed Bookings (3) Upcoming Bookings (5) Cancelled B…" at bounding box center [450, 210] width 420 height 366
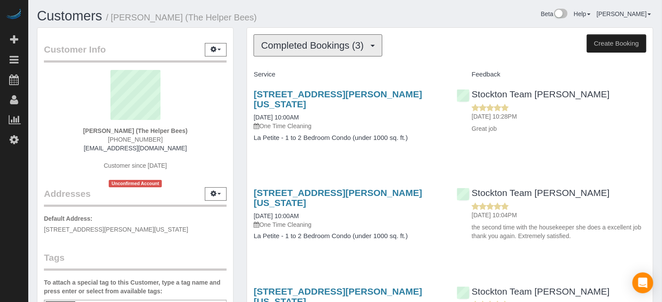
click at [329, 50] on span "Completed Bookings (3)" at bounding box center [314, 45] width 107 height 11
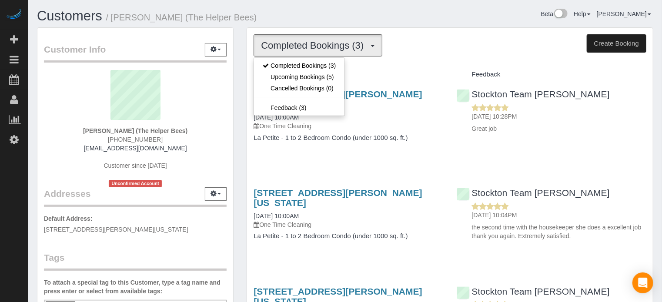
click at [330, 15] on h1 "Customers / Donna Johnston-Hoppner (The Helper Bees)" at bounding box center [188, 16] width 302 height 15
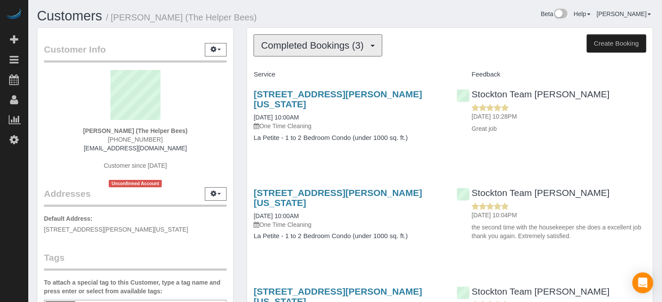
click at [319, 47] on span "Completed Bookings (3)" at bounding box center [314, 45] width 107 height 11
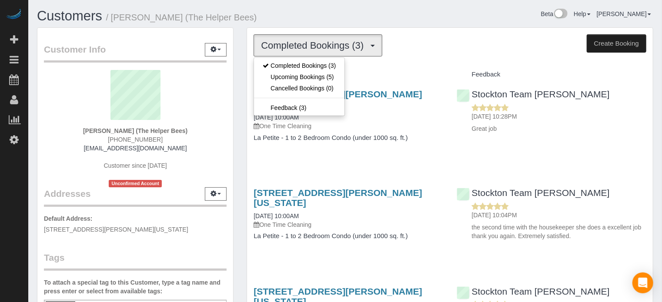
click at [319, 28] on div "Completed Bookings (3) Completed Bookings (3) Upcoming Bookings (5) Cancelled B…" at bounding box center [450, 206] width 406 height 357
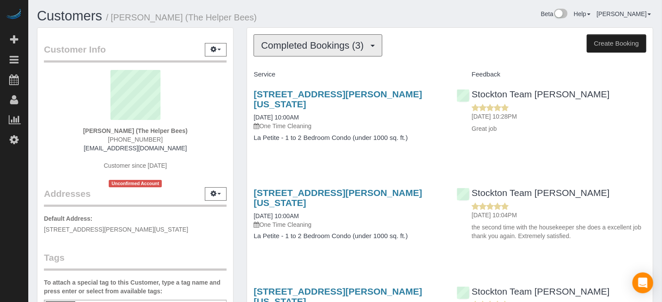
click at [305, 55] on button "Completed Bookings (3)" at bounding box center [318, 45] width 129 height 22
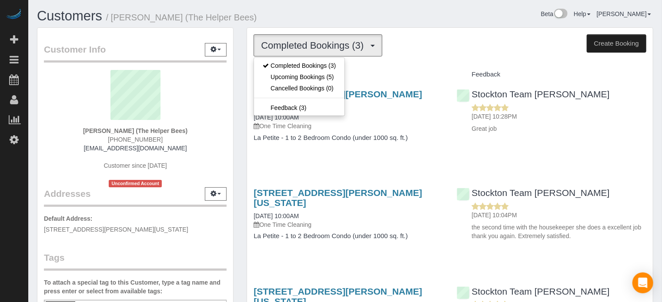
click at [242, 47] on div "Completed Bookings (3) Completed Bookings (3) Upcoming Bookings (5) Cancelled B…" at bounding box center [450, 210] width 420 height 366
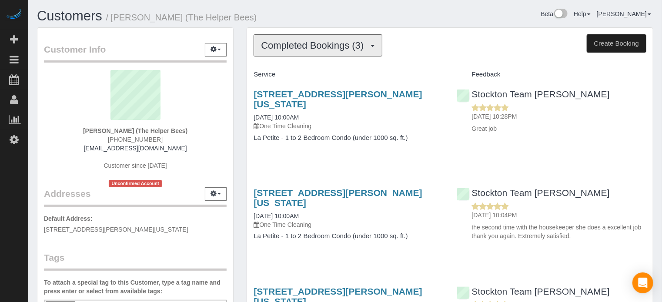
click at [305, 45] on span "Completed Bookings (3)" at bounding box center [314, 45] width 107 height 11
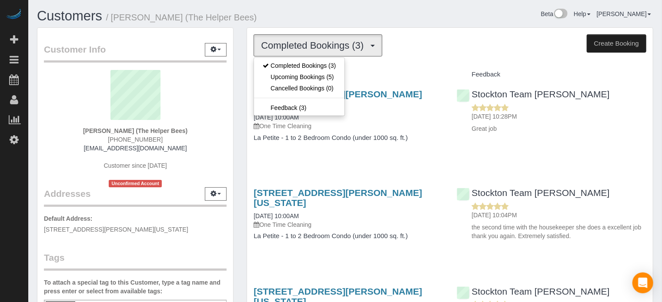
click at [33, 228] on div "Customer Info Edit Contact Info Send Message Email Preferences Special Sales Ta…" at bounding box center [135, 242] width 210 height 430
